Goal: Task Accomplishment & Management: Complete application form

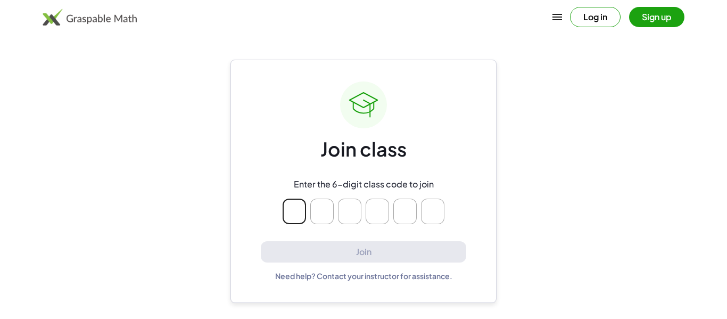
type input "*"
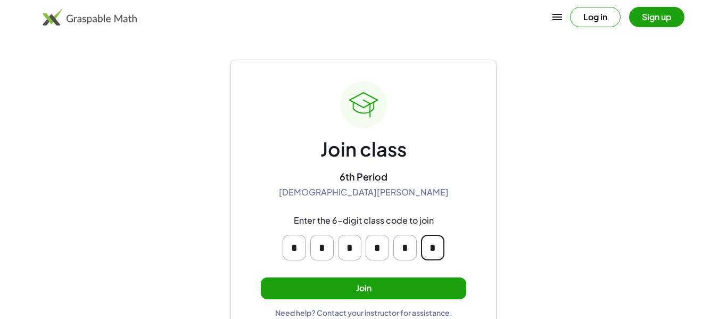
type input "*"
click at [362, 289] on button "Join" at bounding box center [363, 288] width 205 height 22
